Goal: Task Accomplishment & Management: Use online tool/utility

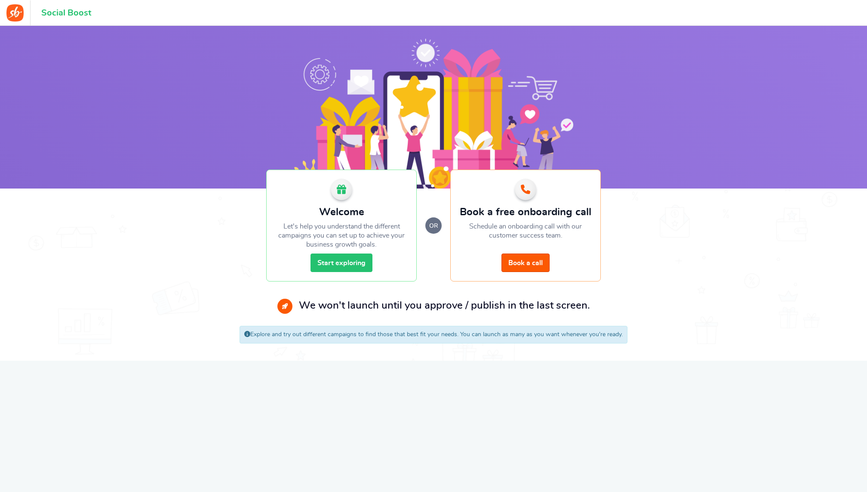
click at [353, 261] on link "Start exploring" at bounding box center [341, 262] width 62 height 18
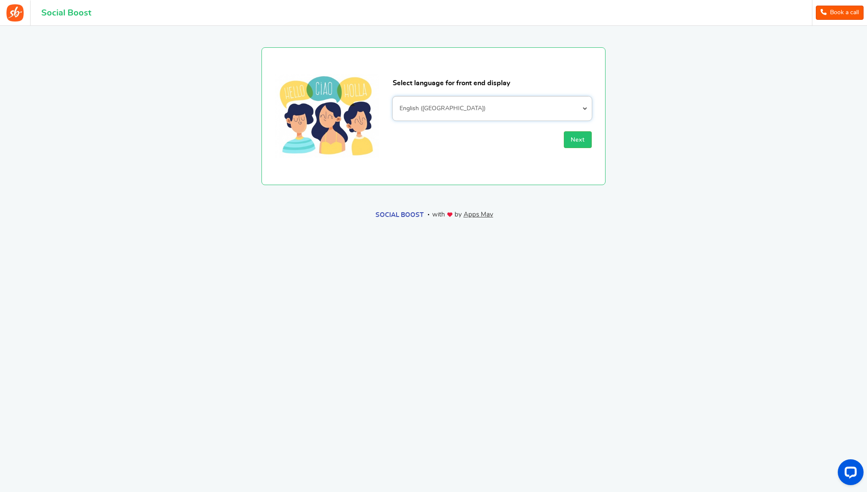
click at [463, 106] on select "Afrikaans Albanian Arabic Armenian Azerbaijani Basque Belarusian Bengali Bosnia…" at bounding box center [492, 108] width 199 height 24
click at [543, 110] on select "Afrikaans Albanian Arabic Armenian Azerbaijani Basque Belarusian Bengali Bosnia…" at bounding box center [492, 108] width 199 height 24
select select "fr_CA"
click at [393, 96] on select "Afrikaans Albanian Arabic Armenian Azerbaijani Basque Belarusian Bengali Bosnia…" at bounding box center [492, 108] width 199 height 24
click at [584, 138] on span "Next" at bounding box center [578, 140] width 14 height 6
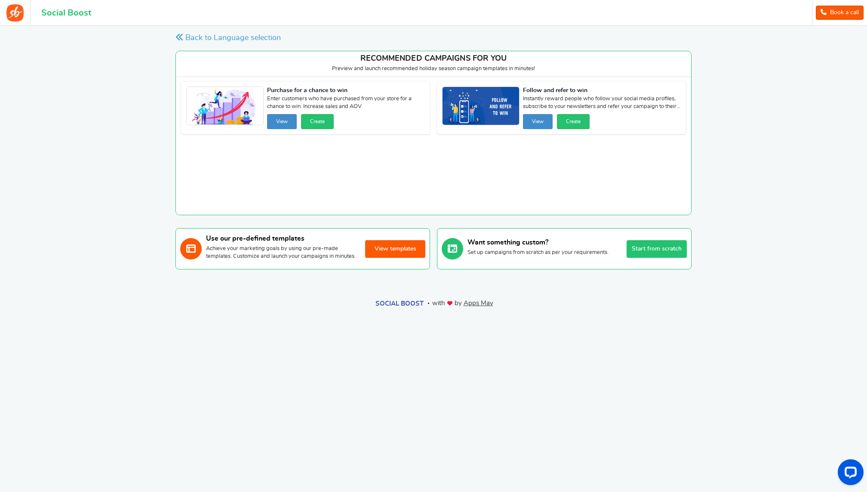
click at [649, 247] on button "Start from scratch" at bounding box center [657, 249] width 60 height 18
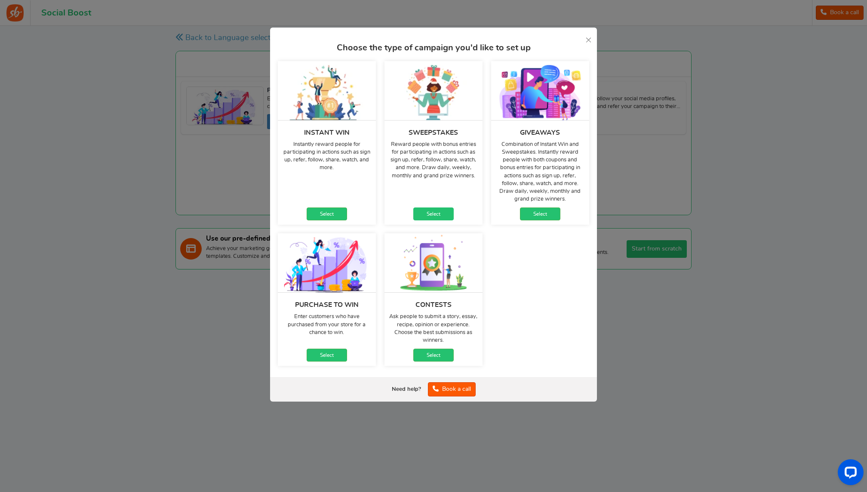
click at [424, 218] on link "Select" at bounding box center [433, 213] width 40 height 13
